Goal: Task Accomplishment & Management: Use online tool/utility

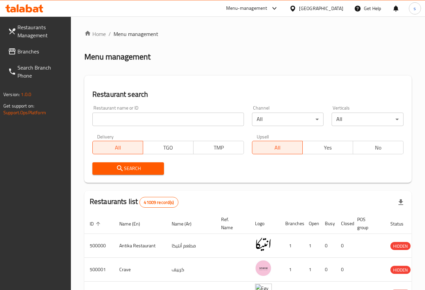
click at [299, 56] on div "Menu management" at bounding box center [247, 56] width 327 height 11
click at [242, 62] on div "Home / Menu management Menu management Restaurant search Restaurant name or ID …" at bounding box center [247, 239] width 327 height 419
click at [42, 31] on span "Restaurants Management" at bounding box center [41, 31] width 48 height 16
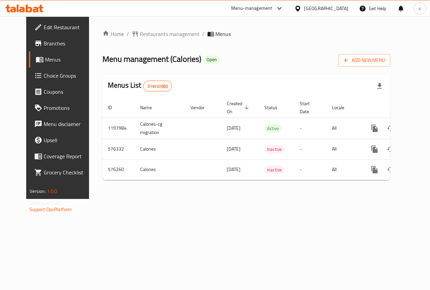
click at [44, 44] on span "Branches" at bounding box center [68, 43] width 49 height 8
click at [44, 41] on span "Branches" at bounding box center [68, 43] width 49 height 8
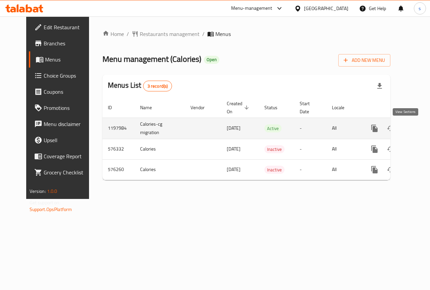
click at [415, 133] on link "enhanced table" at bounding box center [423, 128] width 16 height 16
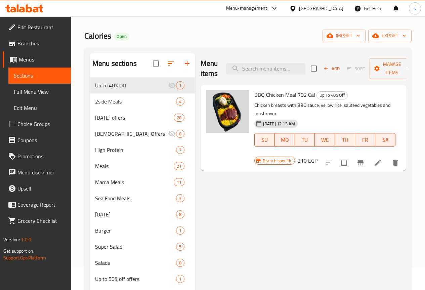
scroll to position [34, 0]
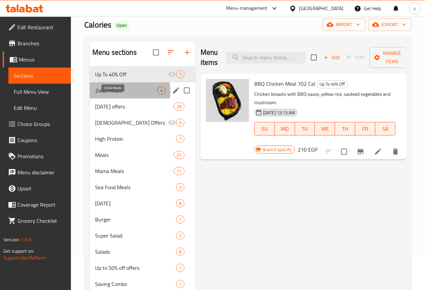
click at [119, 94] on span "2side Meals" at bounding box center [126, 90] width 62 height 8
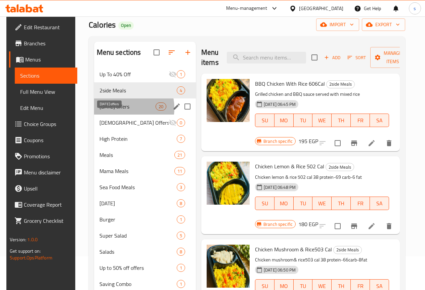
click at [117, 111] on span "Ramadan offers" at bounding box center [128, 107] width 56 height 8
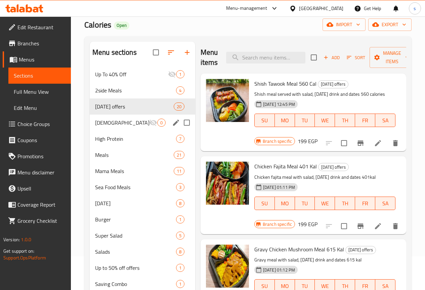
click at [119, 131] on div "Iftar Offers 0" at bounding box center [143, 123] width 106 height 16
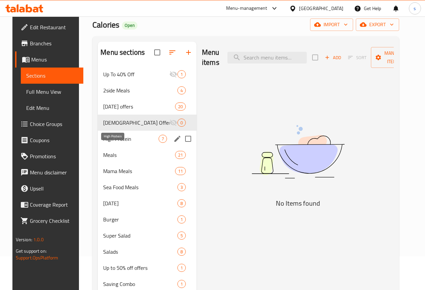
click at [117, 143] on span "High Protein" at bounding box center [130, 139] width 55 height 8
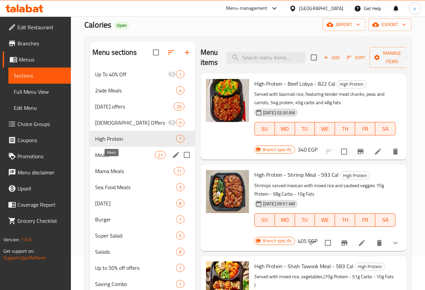
click at [123, 159] on span "Meals" at bounding box center [125, 155] width 60 height 8
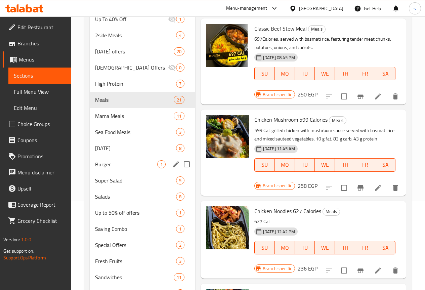
scroll to position [101, 0]
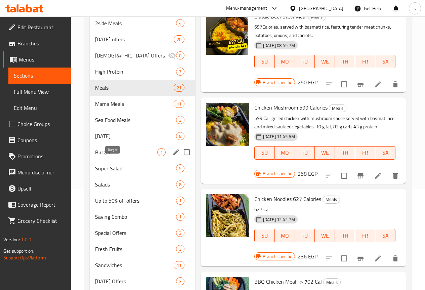
click at [126, 156] on span "Burger" at bounding box center [126, 152] width 62 height 8
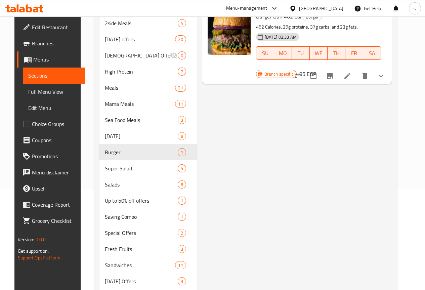
click at [39, 90] on span "Full Menu View" at bounding box center [54, 92] width 52 height 8
click at [41, 92] on span "Full Menu View" at bounding box center [54, 92] width 52 height 8
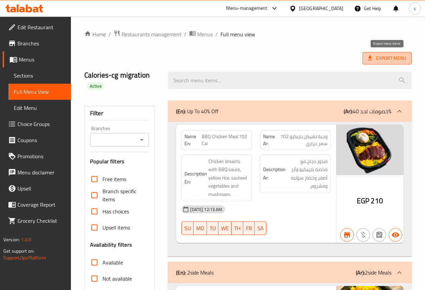
click at [391, 58] on span "Export Menu" at bounding box center [387, 58] width 38 height 8
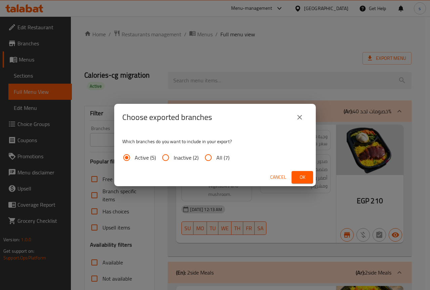
click at [205, 160] on input "All (7)" at bounding box center [208, 158] width 16 height 16
radio input "true"
click at [303, 116] on icon "close" at bounding box center [300, 117] width 8 height 8
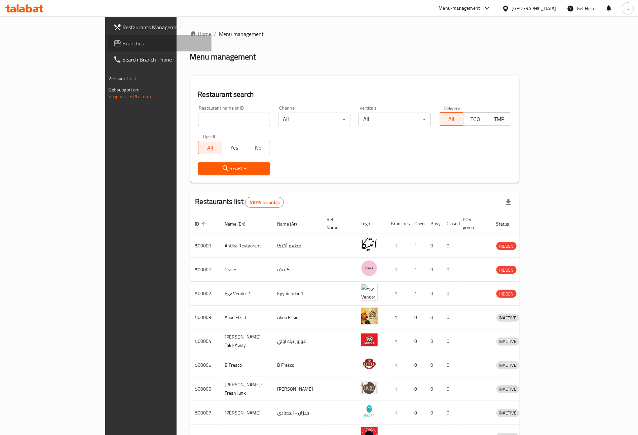
click at [123, 41] on span "Branches" at bounding box center [165, 43] width 84 height 8
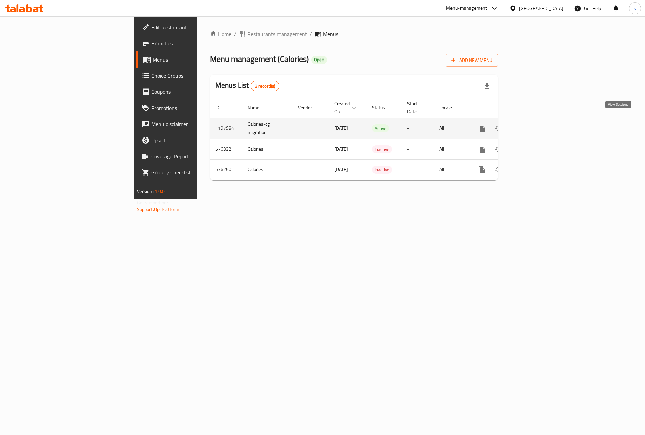
click at [534, 125] on icon "enhanced table" at bounding box center [531, 128] width 6 height 6
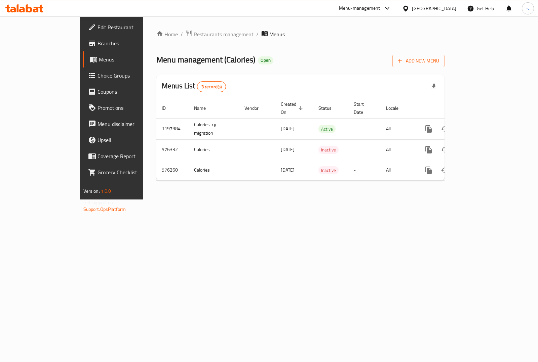
click at [308, 49] on div "Home / Restaurants management / Menus Menu management ( Calories ) Open Add New…" at bounding box center [300, 108] width 288 height 156
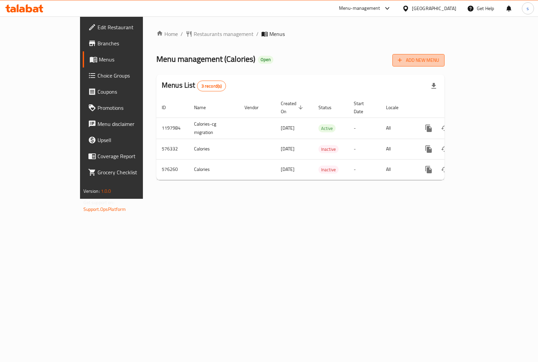
click at [439, 63] on span "Add New Menu" at bounding box center [418, 60] width 41 height 8
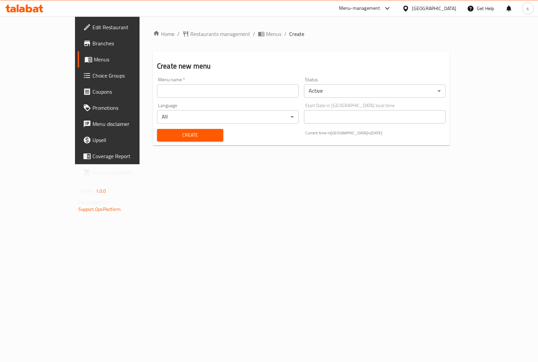
click at [275, 164] on div "Home / Restaurants management / Menus / Create Create new menu Menu name   * Me…" at bounding box center [301, 90] width 323 height 148
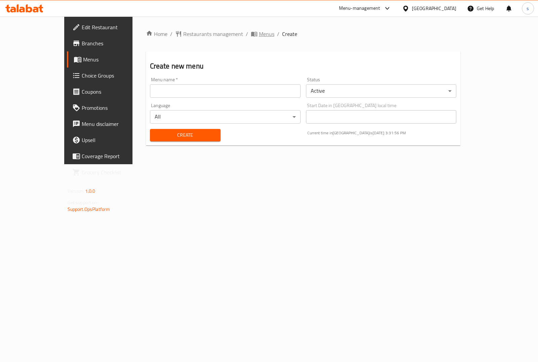
click at [259, 31] on span "Menus" at bounding box center [266, 34] width 15 height 8
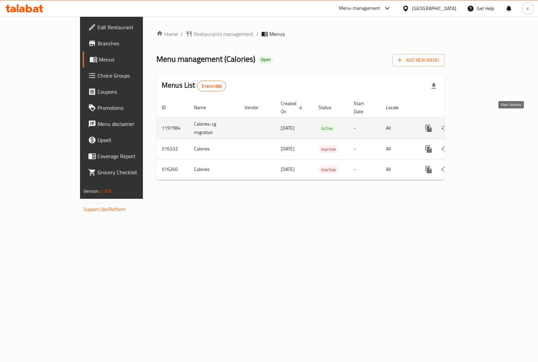
click at [481, 124] on icon "enhanced table" at bounding box center [477, 128] width 8 height 8
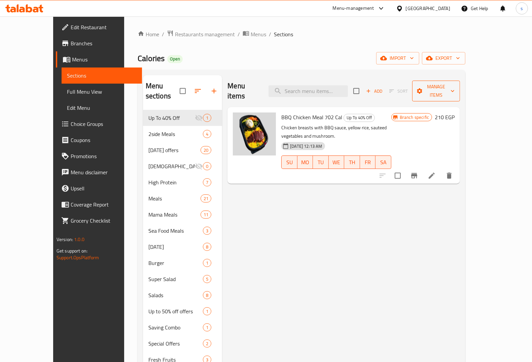
click at [454, 88] on span "Manage items" at bounding box center [435, 91] width 37 height 17
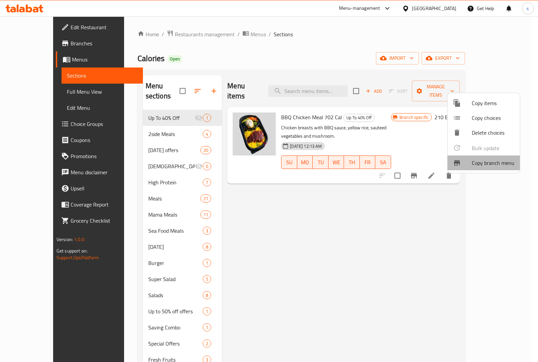
click at [485, 166] on span "Copy branch menu" at bounding box center [493, 163] width 43 height 8
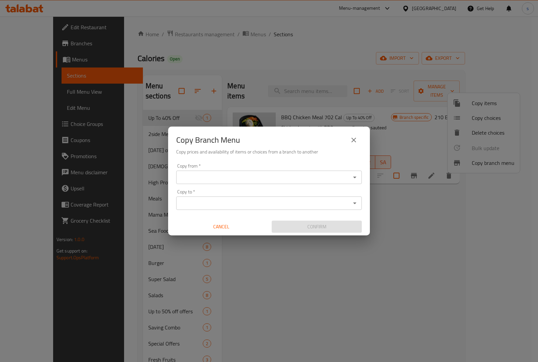
click at [294, 179] on input "Copy from   *" at bounding box center [263, 177] width 170 height 9
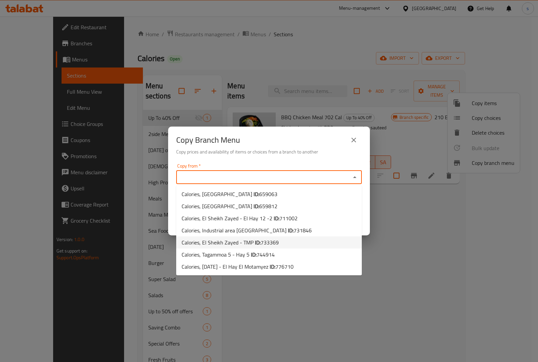
click at [278, 241] on li "Calories, El Sheikh Zayed - TMP ID: 733369" at bounding box center [269, 243] width 186 height 12
type input "Calories, El Sheikh Zayed - TMP"
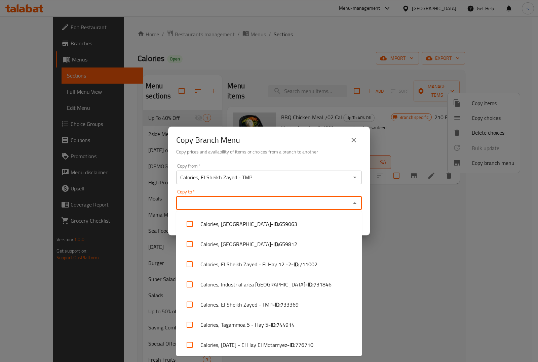
click at [266, 204] on input "Copy to   *" at bounding box center [263, 203] width 170 height 9
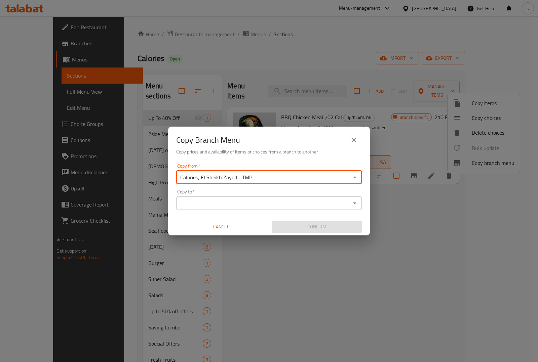
click at [277, 179] on input "Calories, El Sheikh Zayed - TMP" at bounding box center [263, 177] width 170 height 9
click at [357, 174] on icon "Open" at bounding box center [355, 177] width 8 height 8
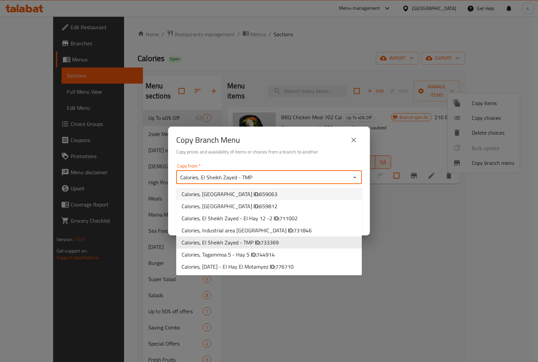
click at [319, 179] on input "Calories, El Sheikh Zayed - TMP" at bounding box center [263, 177] width 170 height 9
click at [347, 167] on div "Copy from   * Calories, El Sheikh Zayed - TMP Copy from *" at bounding box center [269, 174] width 186 height 21
click at [357, 155] on h6 "Copy prices and availability of items or choices from a branch to another" at bounding box center [269, 151] width 186 height 7
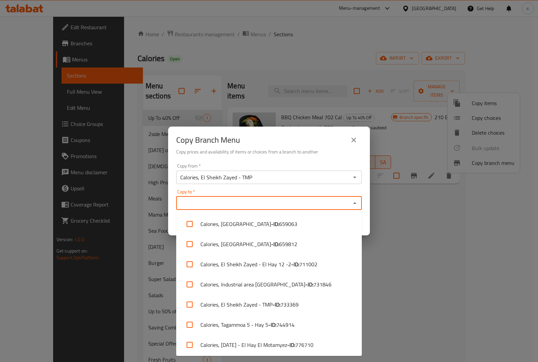
click at [320, 207] on input "Copy to   *" at bounding box center [263, 203] width 170 height 9
click at [285, 345] on li "Calories, 6th of October - El Hay El Motamyez - ID: 776710" at bounding box center [269, 345] width 186 height 20
checkbox input "true"
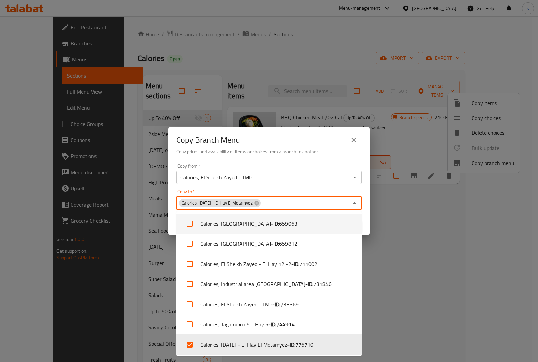
click at [329, 190] on div "Copy to   * Calories, 6th of October - El Hay El Motamyez Copy to *" at bounding box center [269, 200] width 186 height 21
click at [340, 192] on div "Copy to   * Calories, 6th of October - El Hay El Motamyez Copy to *" at bounding box center [269, 200] width 186 height 21
click at [358, 188] on div "Copy from   * Calories, El Sheikh Zayed - TMP Copy from * Copy to   * Calories,…" at bounding box center [269, 198] width 202 height 75
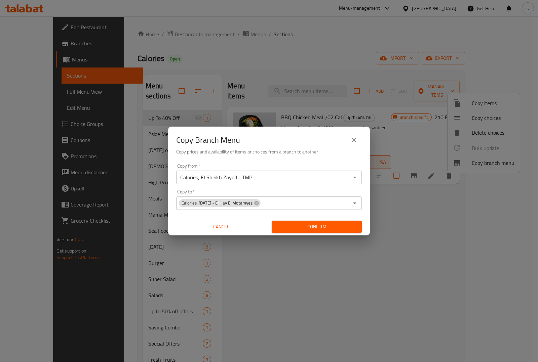
click at [340, 228] on span "Confirm" at bounding box center [316, 227] width 79 height 8
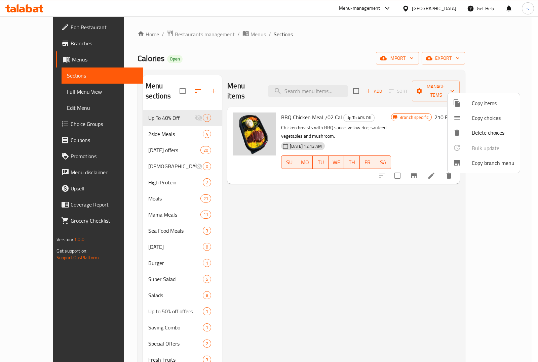
click at [265, 208] on div at bounding box center [269, 181] width 538 height 362
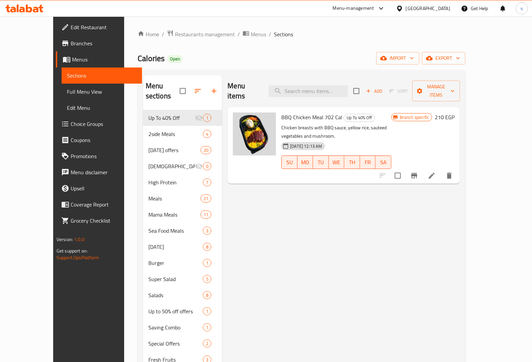
click at [67, 89] on span "Full Menu View" at bounding box center [102, 92] width 70 height 8
click at [72, 57] on span "Menus" at bounding box center [104, 59] width 65 height 8
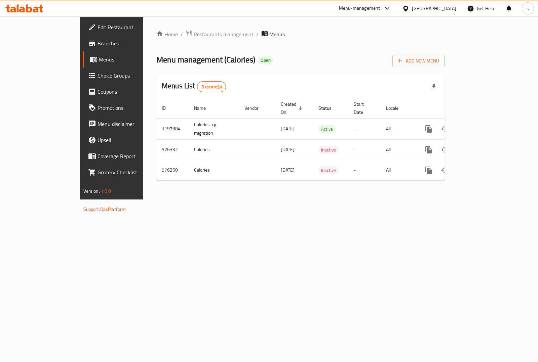
click at [99, 60] on span "Menus" at bounding box center [132, 59] width 66 height 8
click at [97, 41] on span "Branches" at bounding box center [130, 43] width 67 height 8
click at [441, 199] on div "Home / Restaurants management / Menus Menu management ( Calories ) Open Add New…" at bounding box center [300, 107] width 315 height 183
click at [458, 199] on div "Home / Restaurants management / Menus Menu management ( Calories ) Open Add New…" at bounding box center [300, 107] width 315 height 183
click at [299, 71] on div "Home / Restaurants management / Menus Menu management ( Calories ) Open Add New…" at bounding box center [300, 108] width 288 height 156
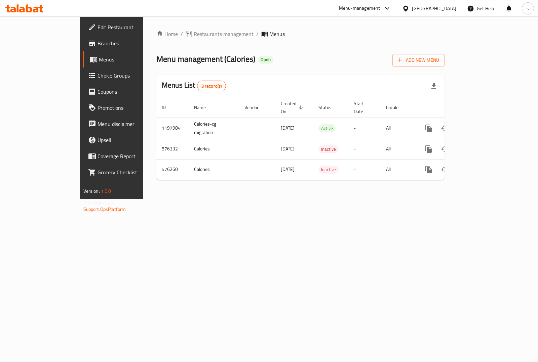
click at [281, 199] on div "Home / Restaurants management / Menus Menu management ( Calories ) Open Add New…" at bounding box center [300, 107] width 315 height 183
drag, startPoint x: 245, startPoint y: 207, endPoint x: 272, endPoint y: 102, distance: 108.3
click at [272, 102] on div "Home / Restaurants management / Menus Menu management ( Calories ) Open Add New…" at bounding box center [300, 107] width 315 height 183
click at [265, 199] on div "Home / Restaurants management / Menus Menu management ( Calories ) Open Add New…" at bounding box center [300, 107] width 315 height 183
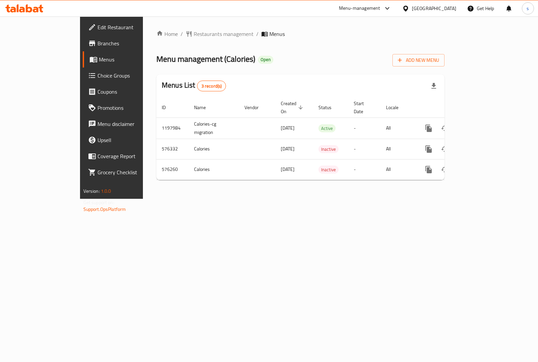
drag, startPoint x: 348, startPoint y: 189, endPoint x: 328, endPoint y: 105, distance: 86.4
click at [328, 105] on div "Home / Restaurants management / Menus Menu management ( Calories ) Open Add New…" at bounding box center [300, 107] width 315 height 183
click at [336, 73] on div "Home / Restaurants management / Menus Menu management ( Calories ) Open Add New…" at bounding box center [300, 108] width 288 height 156
